Goal: Information Seeking & Learning: Find specific fact

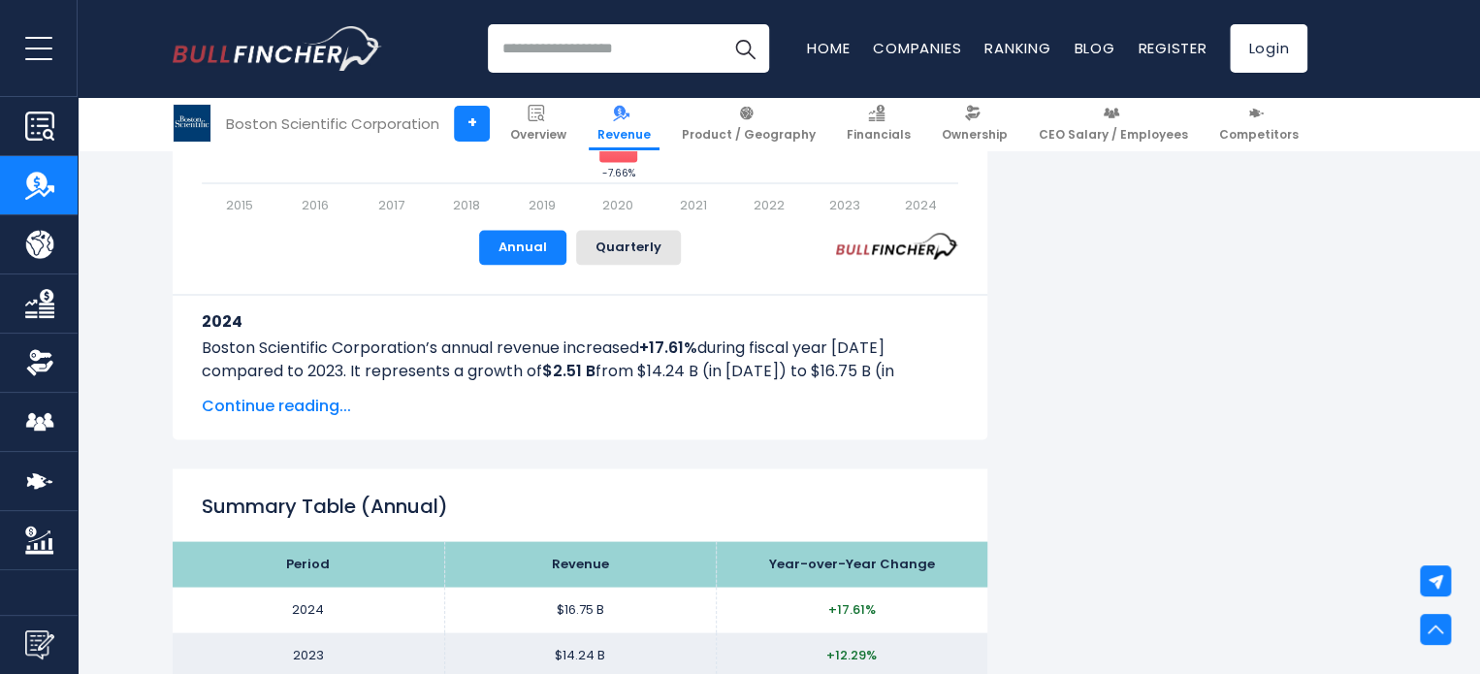
scroll to position [1567, 0]
click at [934, 367] on p "Boston Scientific Corporation’s annual revenue increased +17.61% during fiscal …" at bounding box center [580, 371] width 756 height 70
click at [933, 364] on p "Boston Scientific Corporation’s annual revenue increased +17.61% during fiscal …" at bounding box center [580, 371] width 756 height 70
click at [936, 364] on p "Boston Scientific Corporation’s annual revenue increased +17.61% during fiscal …" at bounding box center [580, 371] width 756 height 70
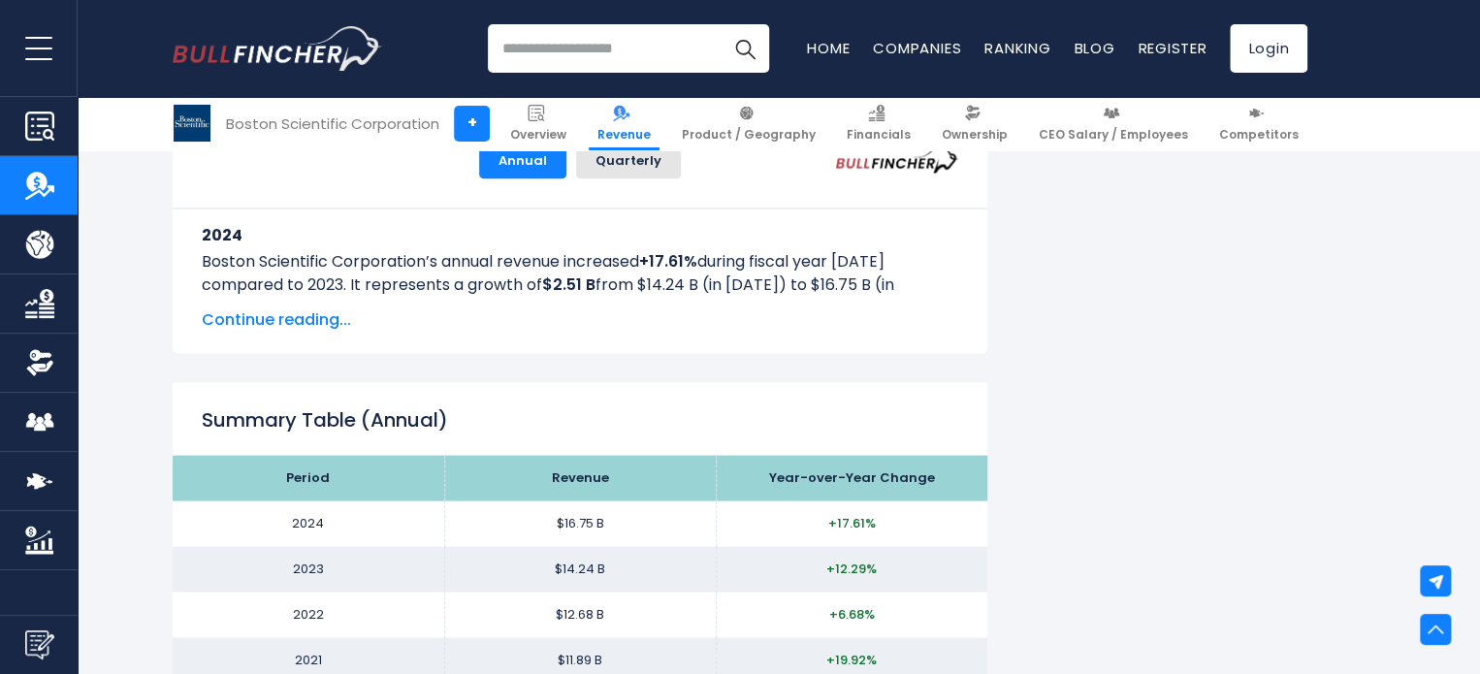
scroll to position [1689, 0]
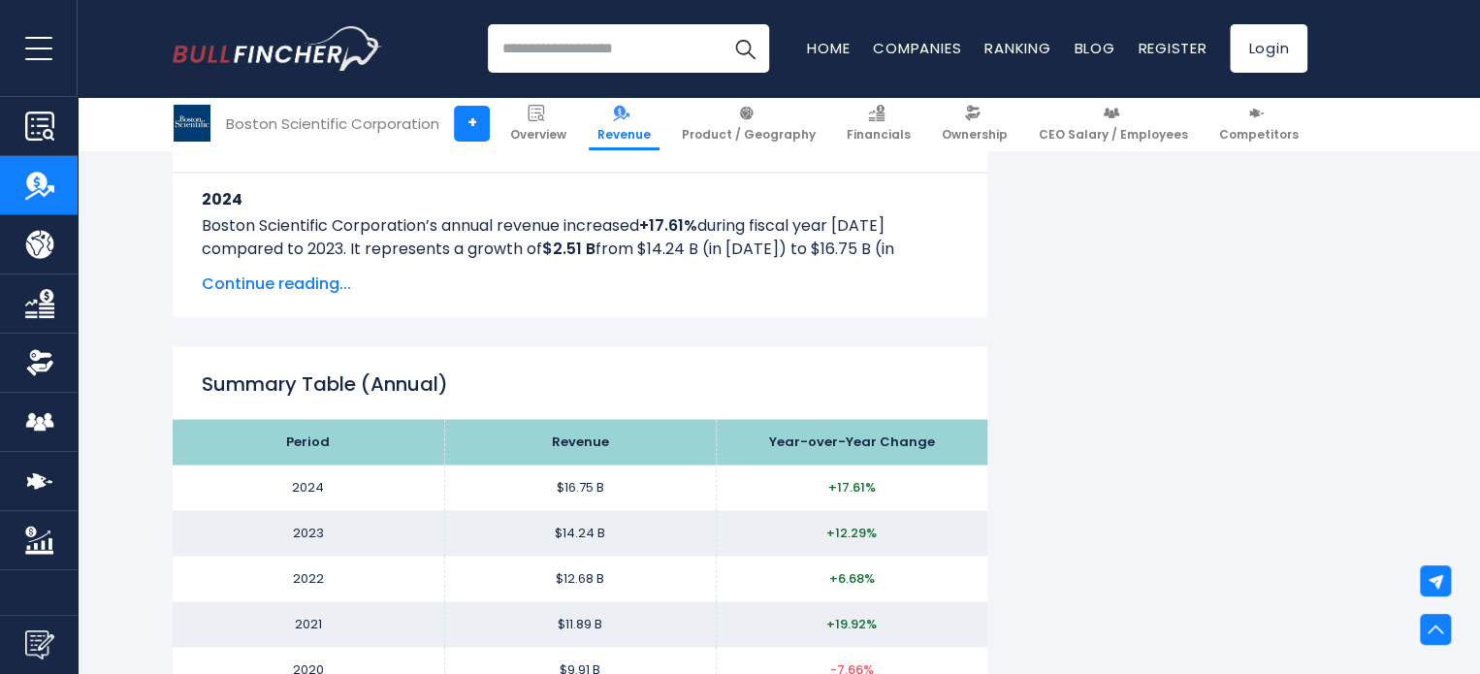
click at [441, 384] on h2 "Summary Table (Annual)" at bounding box center [580, 383] width 756 height 29
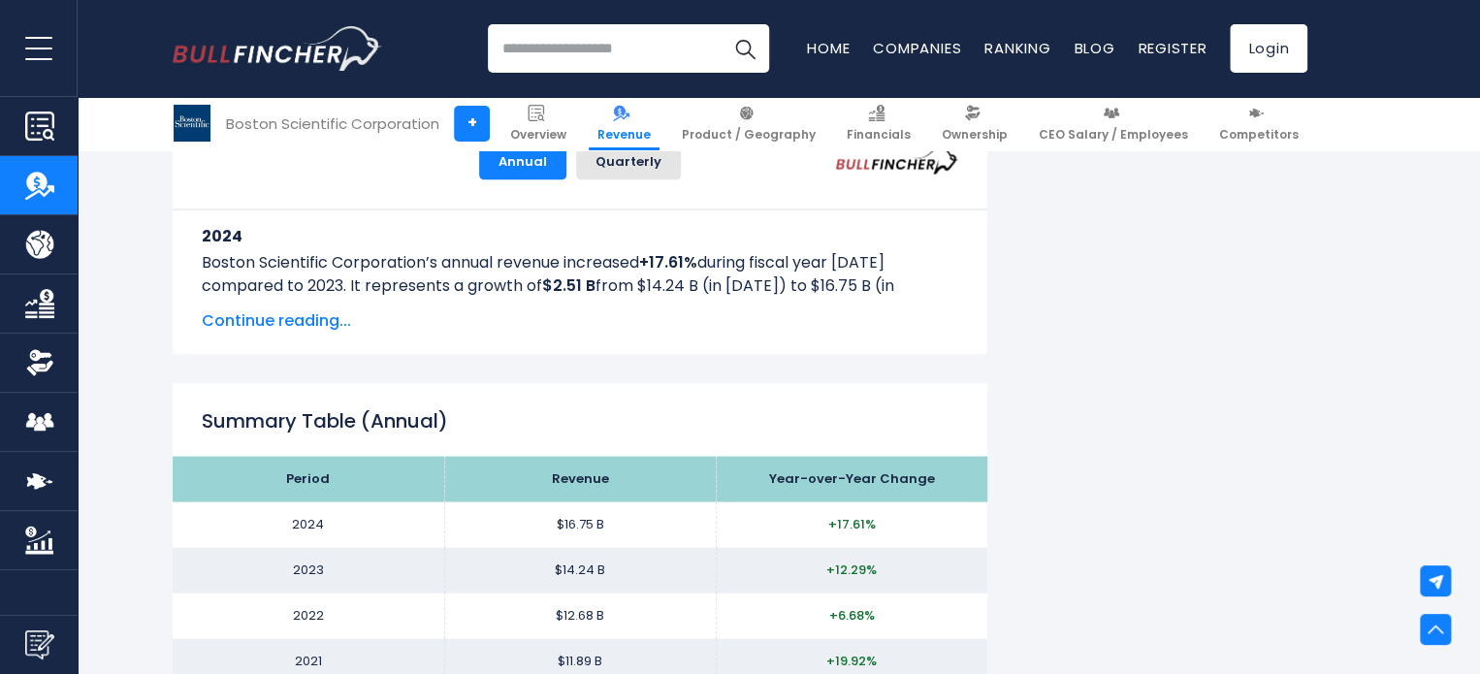
scroll to position [1684, 0]
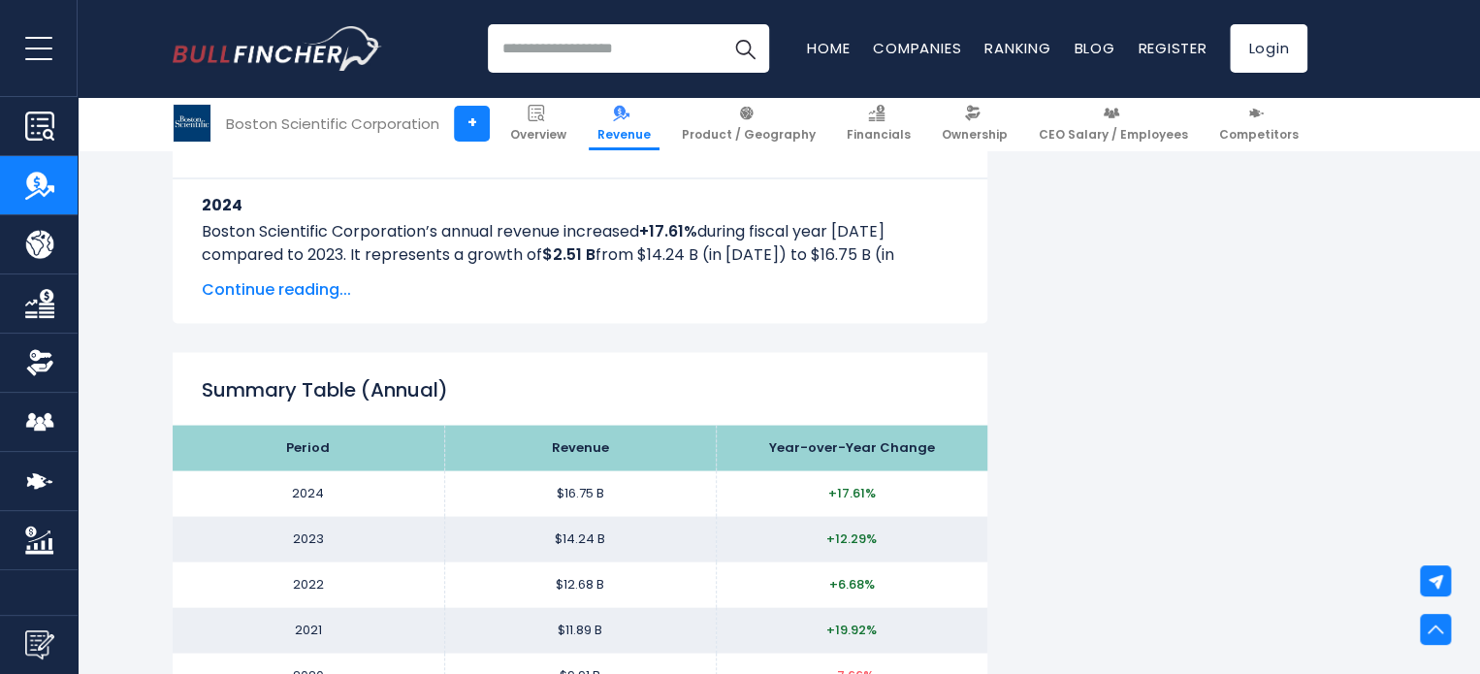
click at [938, 252] on p "Boston Scientific Corporation’s annual revenue increased +17.61% during fiscal …" at bounding box center [580, 254] width 756 height 70
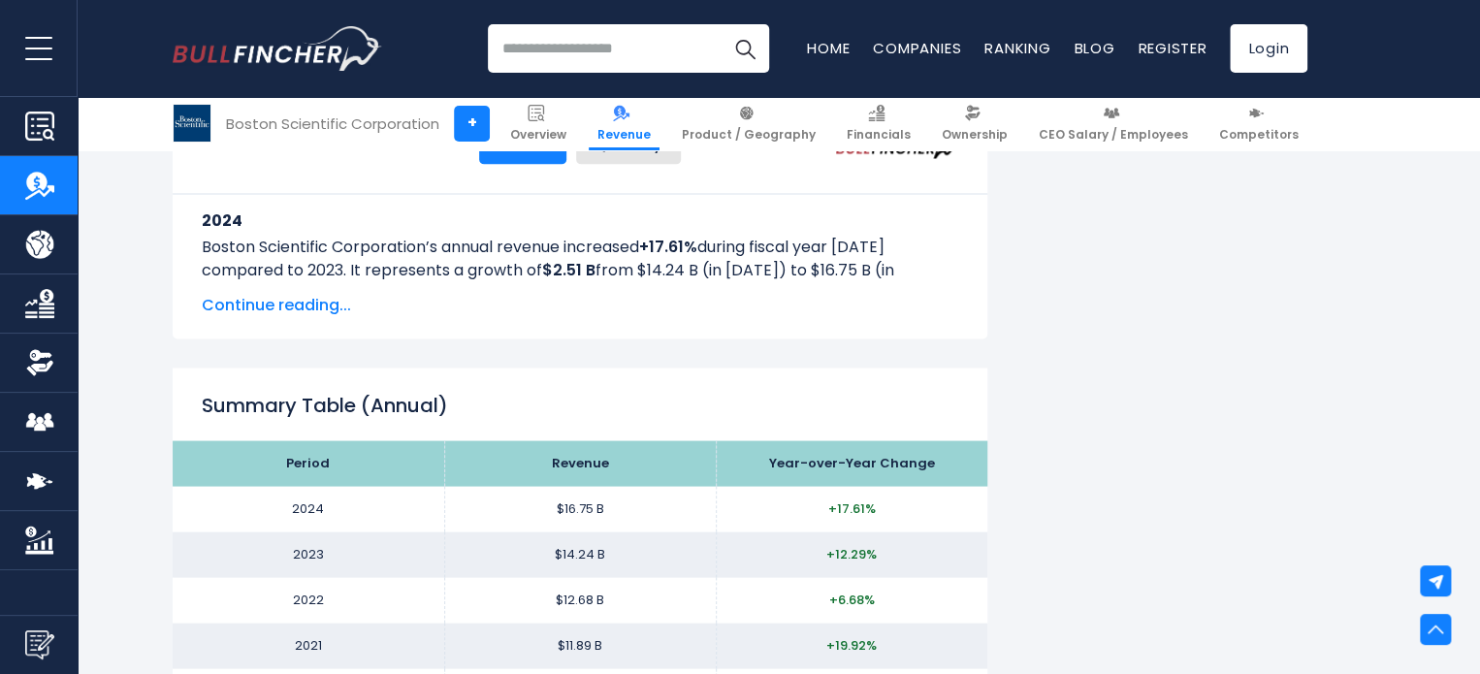
scroll to position [1668, 0]
click at [930, 270] on p "Boston Scientific Corporation’s annual revenue increased +17.61% during fiscal …" at bounding box center [580, 270] width 756 height 70
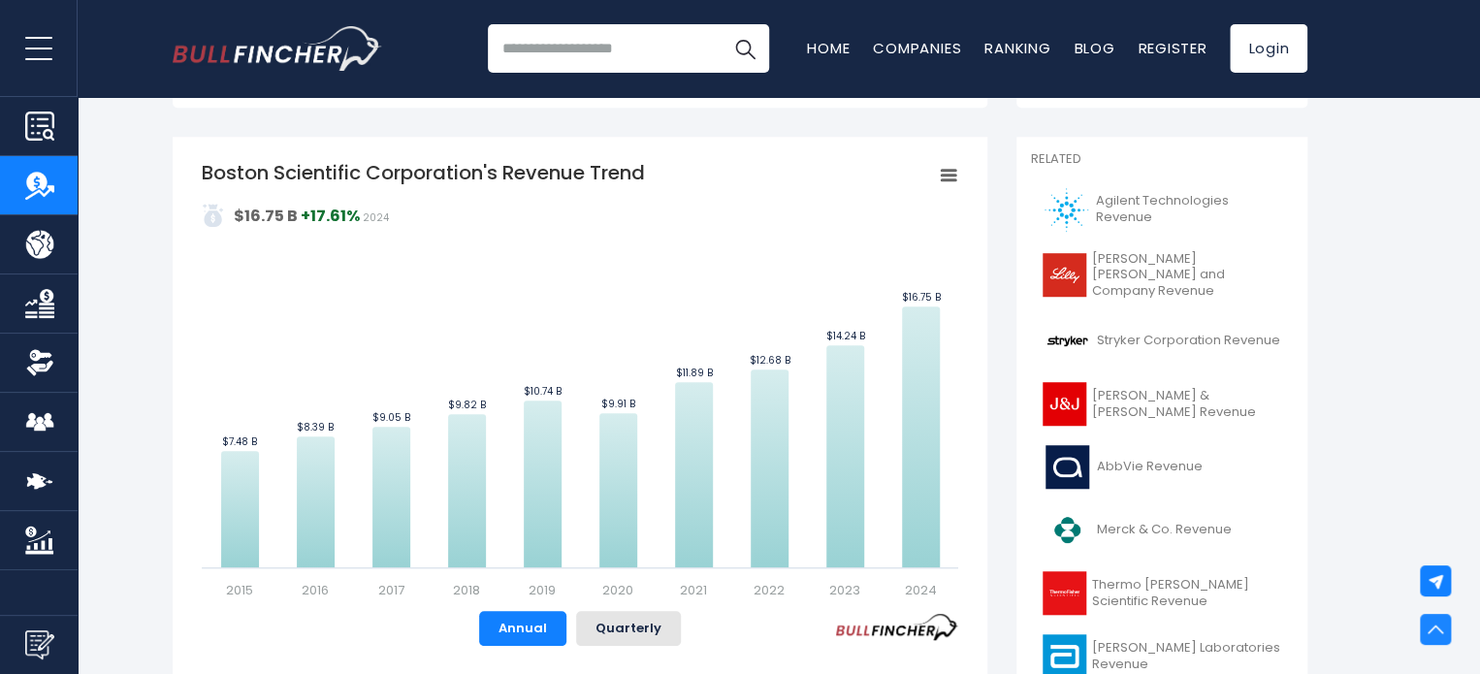
scroll to position [0, 0]
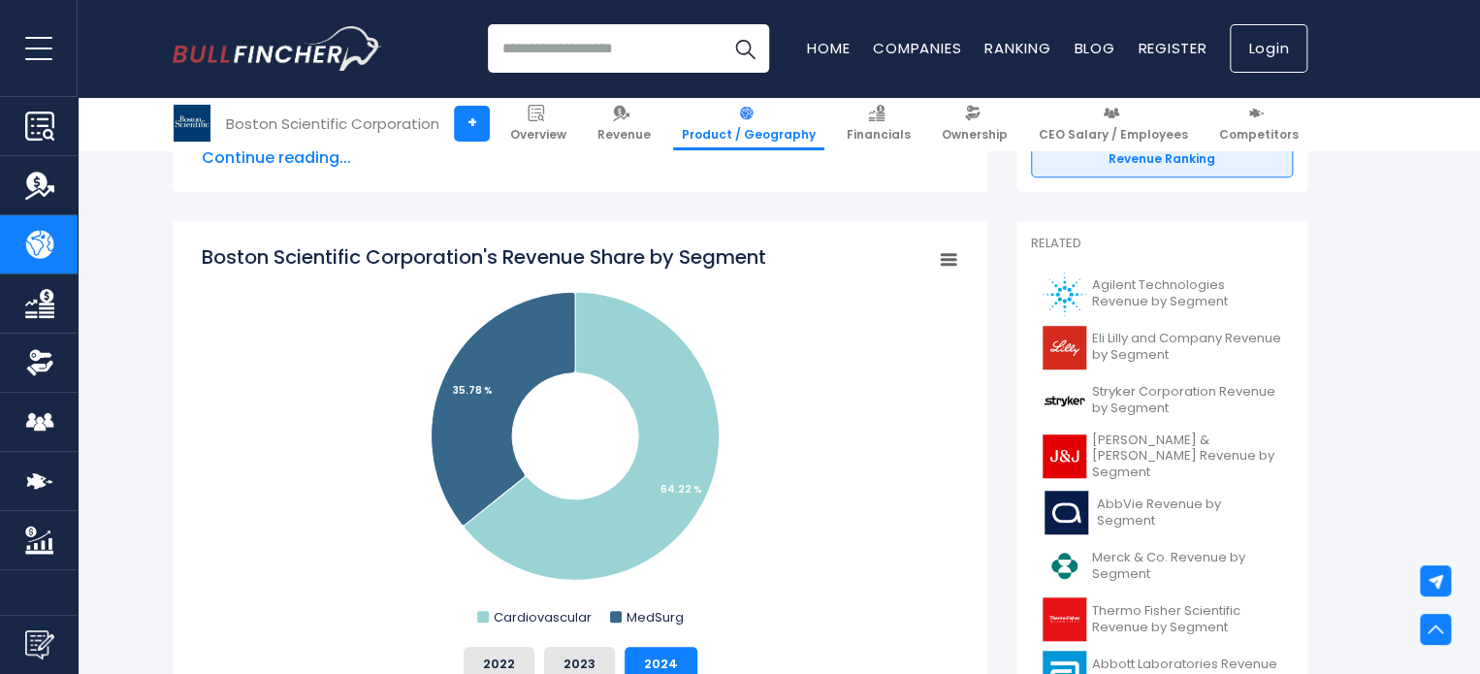
scroll to position [3144, 0]
